Goal: Transaction & Acquisition: Purchase product/service

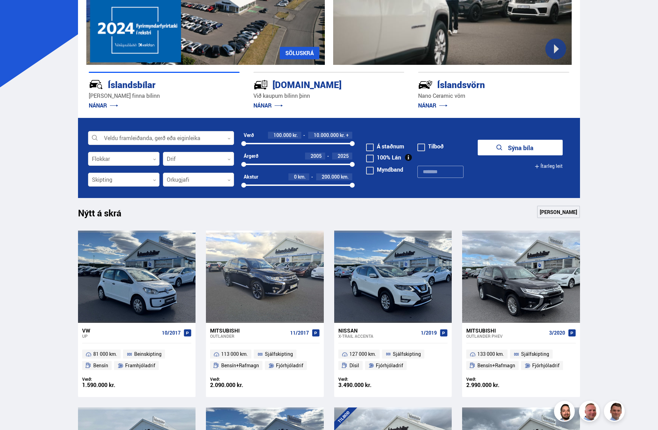
scroll to position [94, 0]
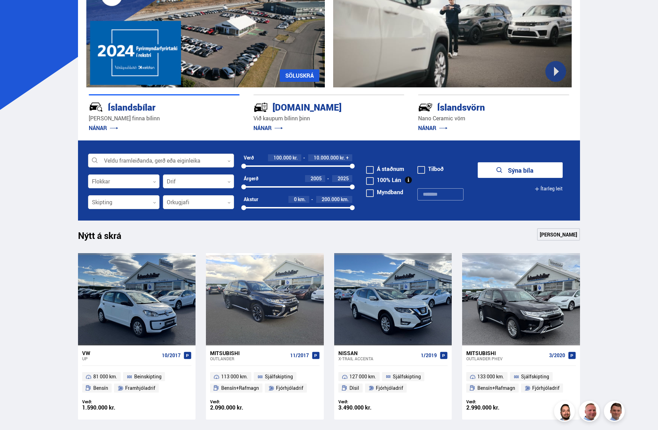
click at [230, 160] on icon at bounding box center [228, 161] width 3 height 3
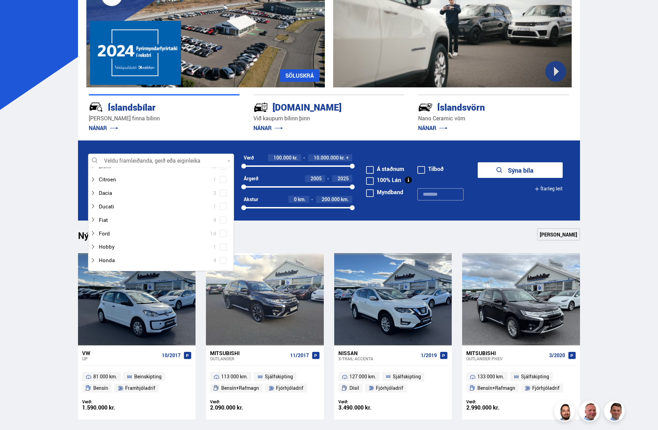
scroll to position [0, 0]
click at [137, 183] on input at bounding box center [159, 185] width 135 height 15
type input "*"
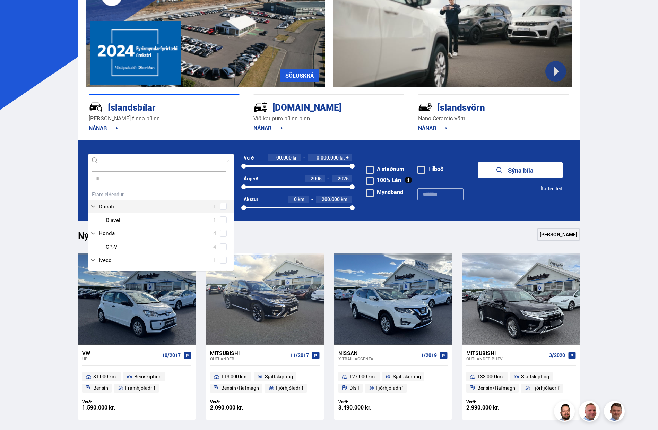
type input "**"
click at [123, 226] on div at bounding box center [168, 225] width 128 height 10
click at [112, 225] on div at bounding box center [168, 225] width 128 height 10
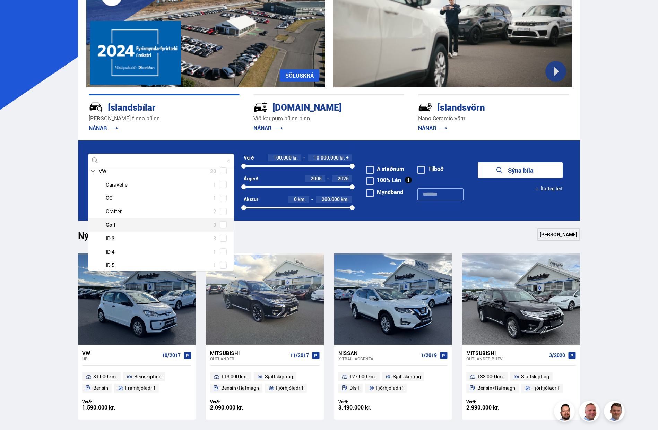
click at [220, 227] on div "VW Caravelle 1 VW CC 1 VW Crafter 2 VW Golf 3 VW ID.3 3 VW ID.4 1 VW ID.5 1 VW …" at bounding box center [160, 259] width 145 height 162
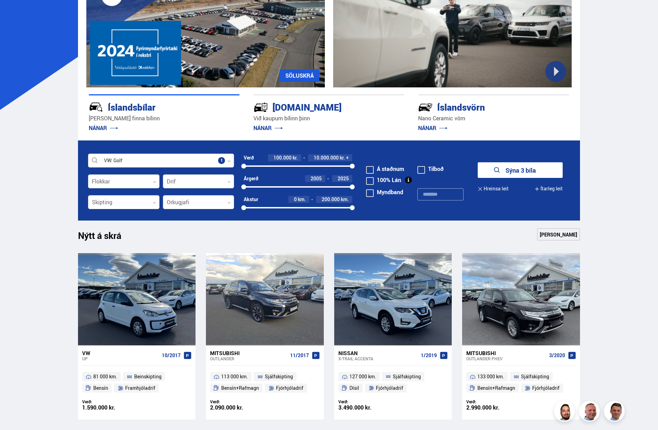
click at [524, 169] on button "Sýna 3 bíla" at bounding box center [520, 170] width 85 height 16
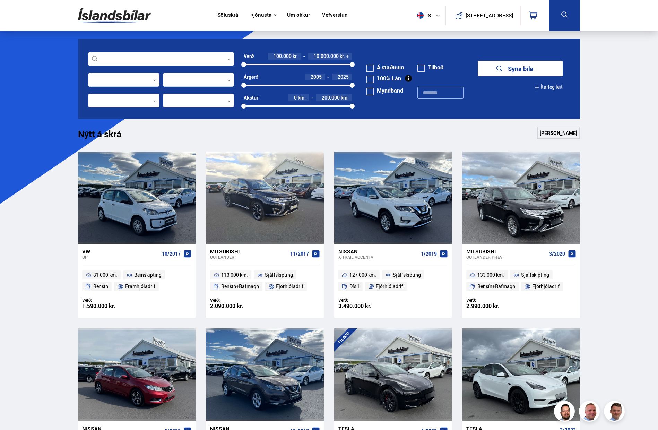
scroll to position [94, 0]
